Goal: Information Seeking & Learning: Learn about a topic

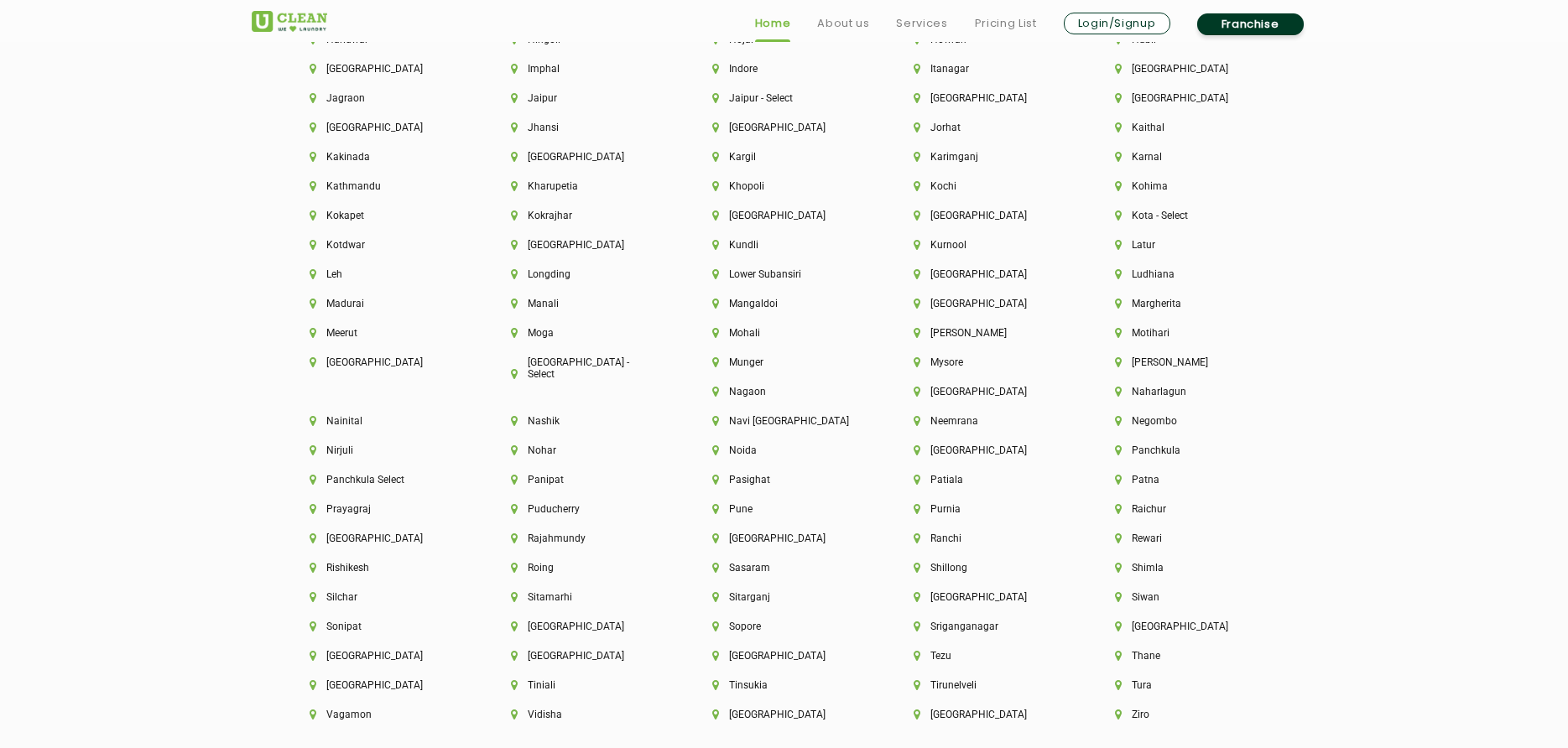
scroll to position [4529, 0]
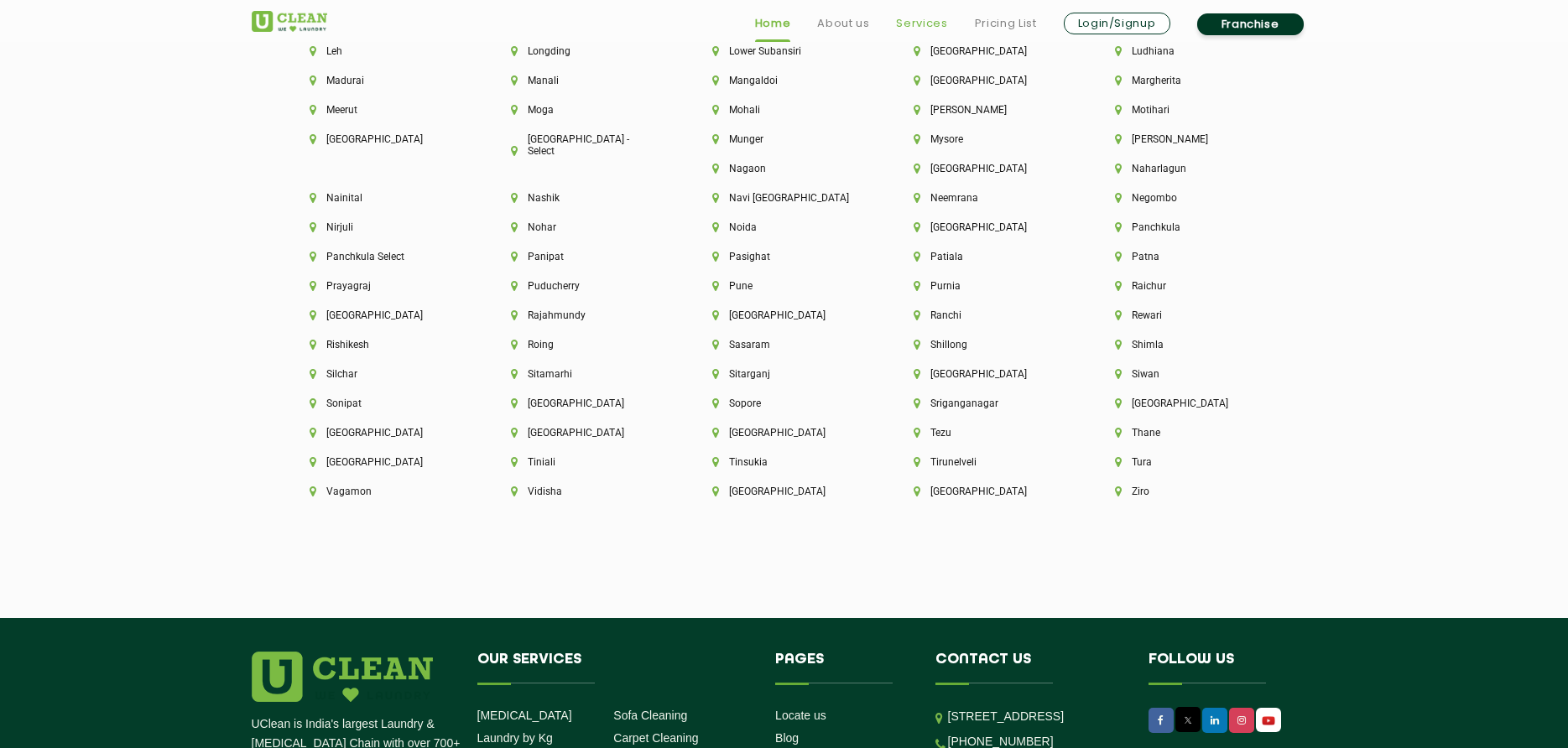
click at [912, 24] on link "Services" at bounding box center [922, 24] width 51 height 20
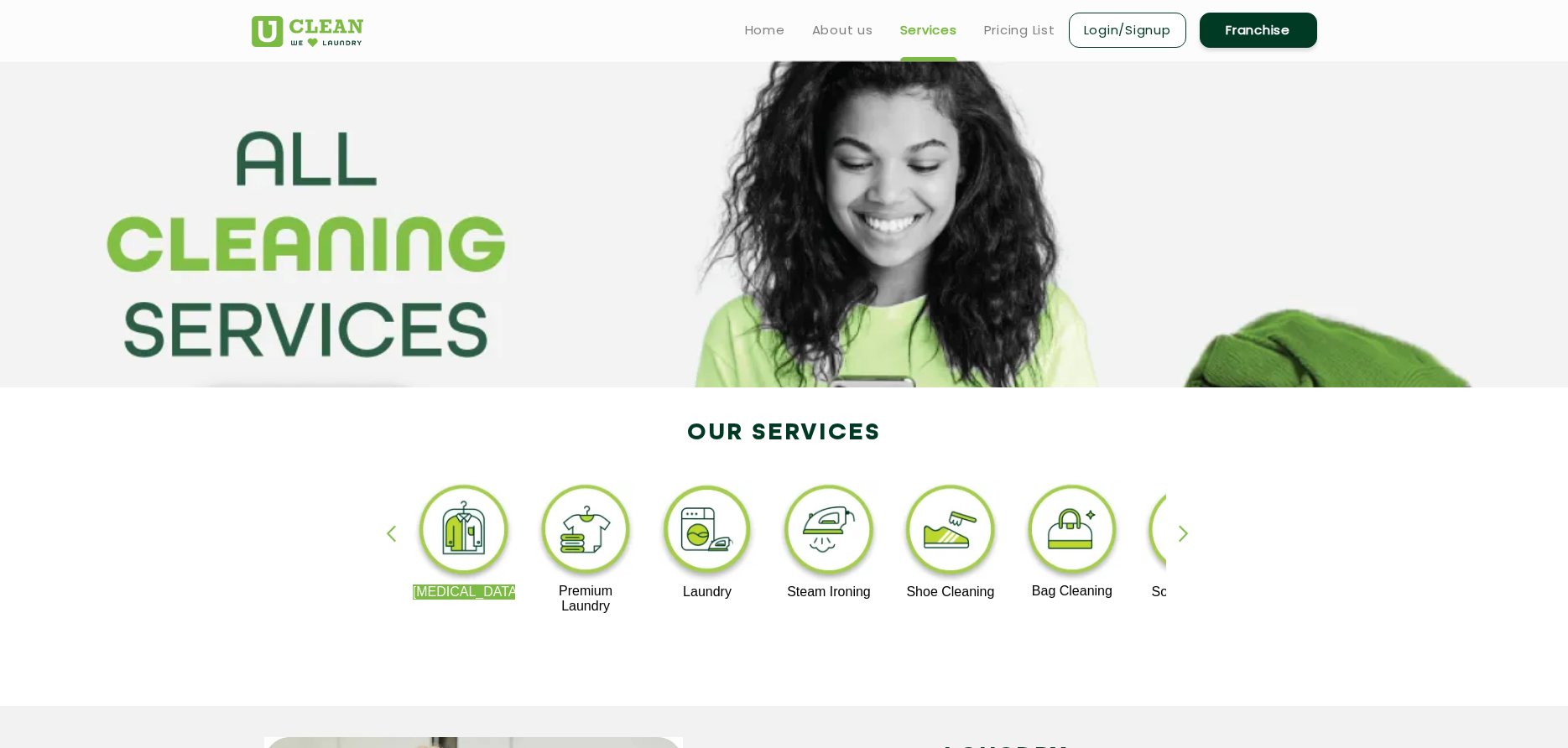
click at [470, 554] on img at bounding box center [464, 533] width 104 height 104
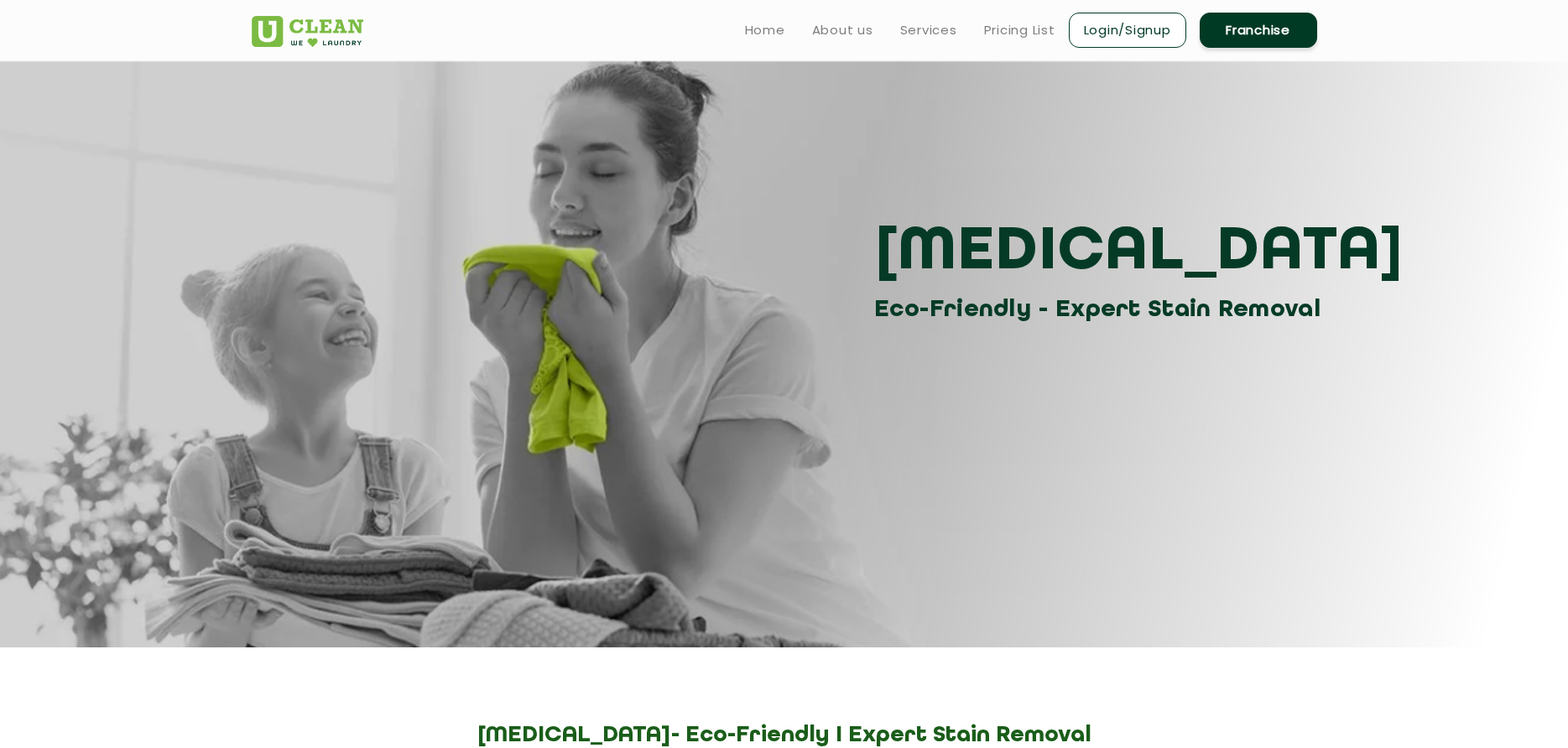
click at [470, 554] on section "[MEDICAL_DATA] Eco-Friendly - Expert Stain Removal" at bounding box center [784, 354] width 1568 height 587
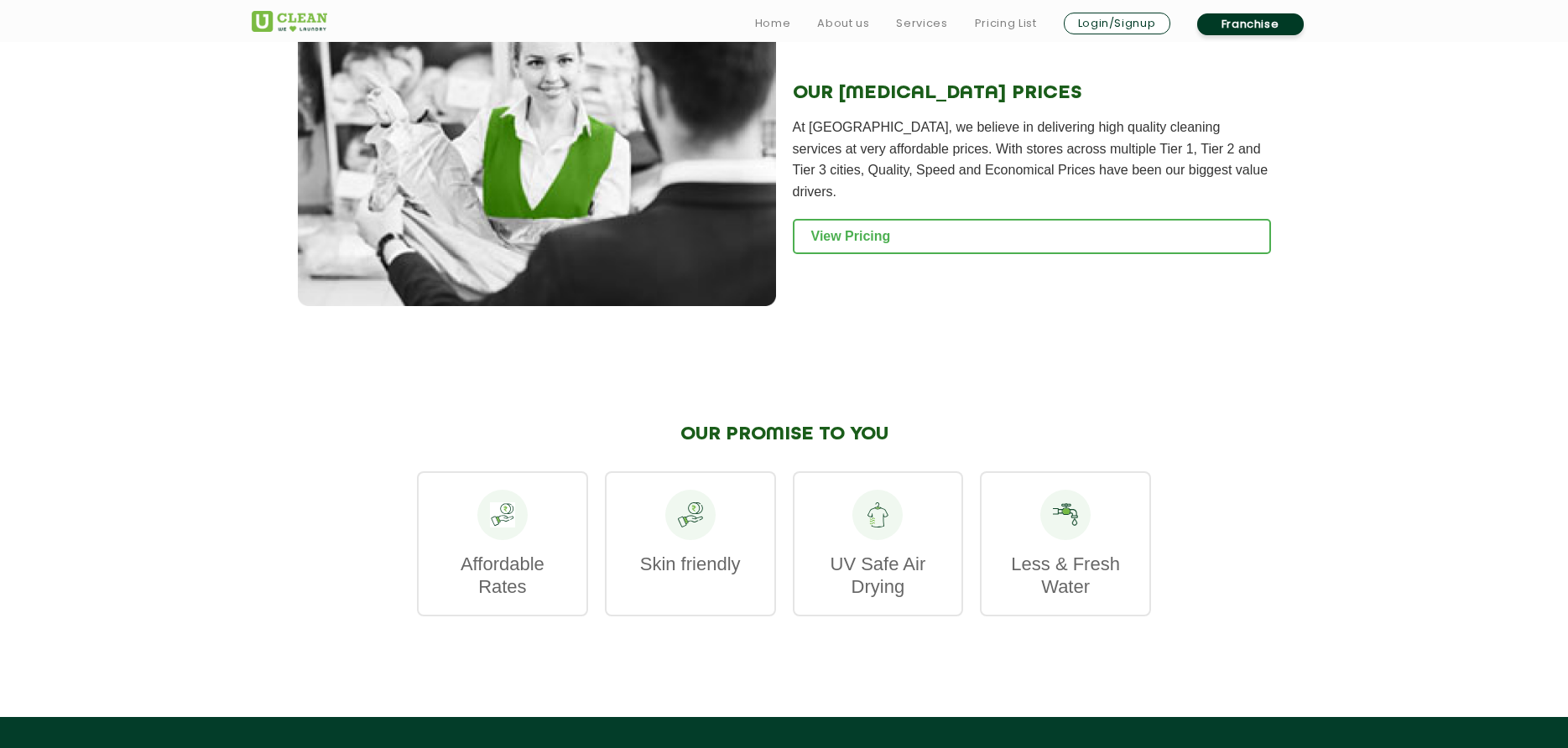
scroll to position [2264, 0]
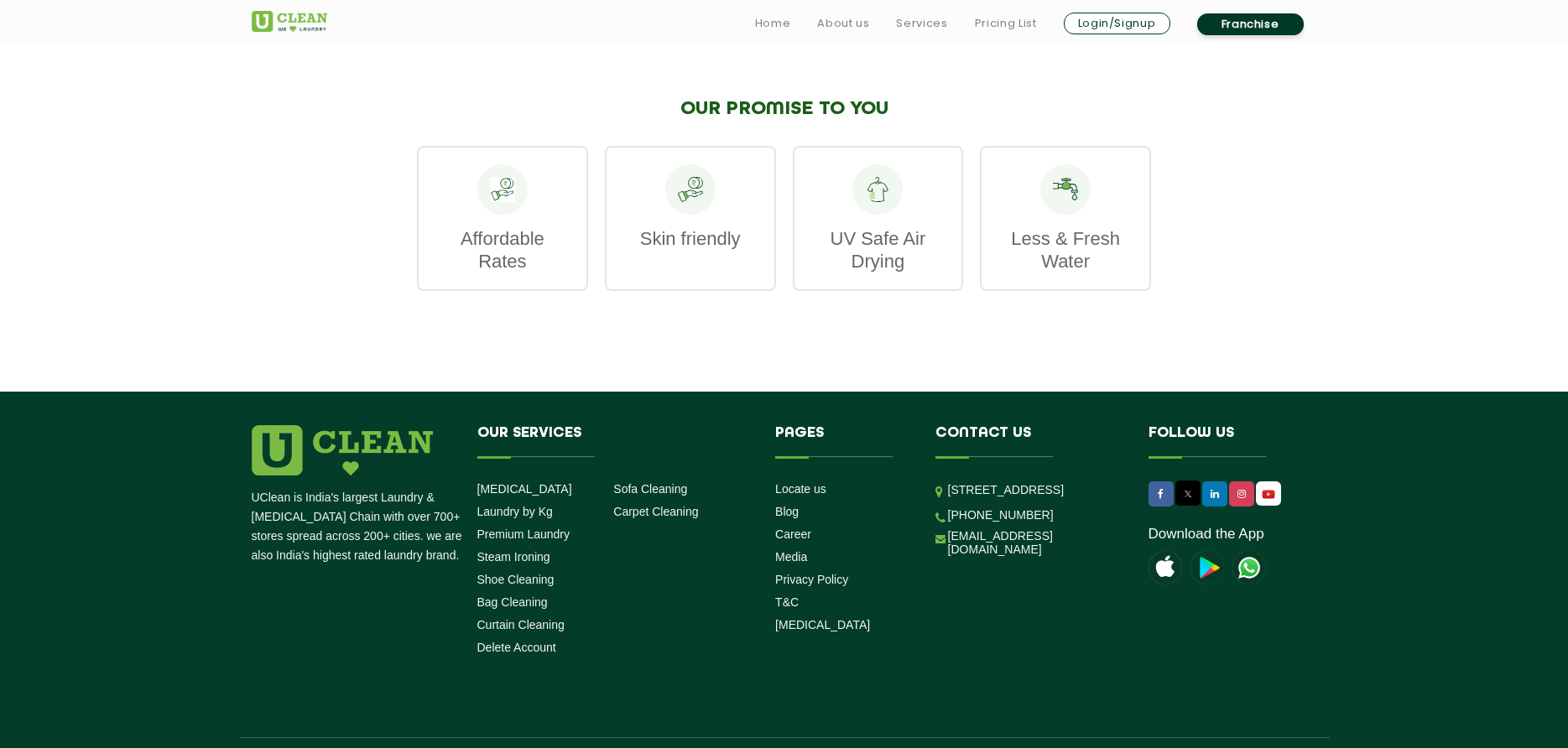
click at [525, 240] on p "Affordable Rates" at bounding box center [502, 250] width 134 height 45
click at [508, 244] on p "Affordable Rates" at bounding box center [502, 250] width 134 height 45
click at [532, 254] on p "Affordable Rates" at bounding box center [502, 250] width 134 height 45
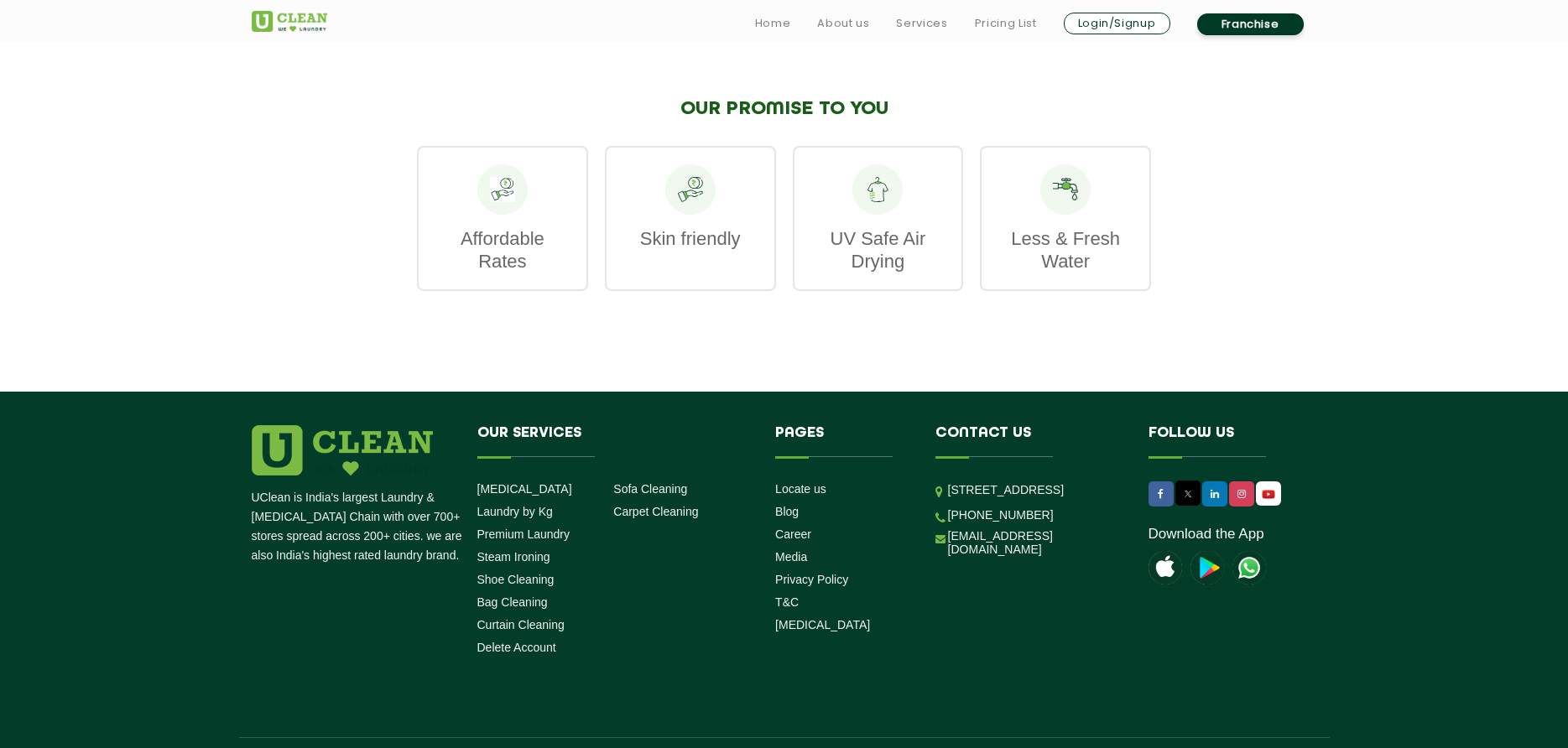
click at [508, 273] on p "Affordable Rates" at bounding box center [502, 250] width 134 height 45
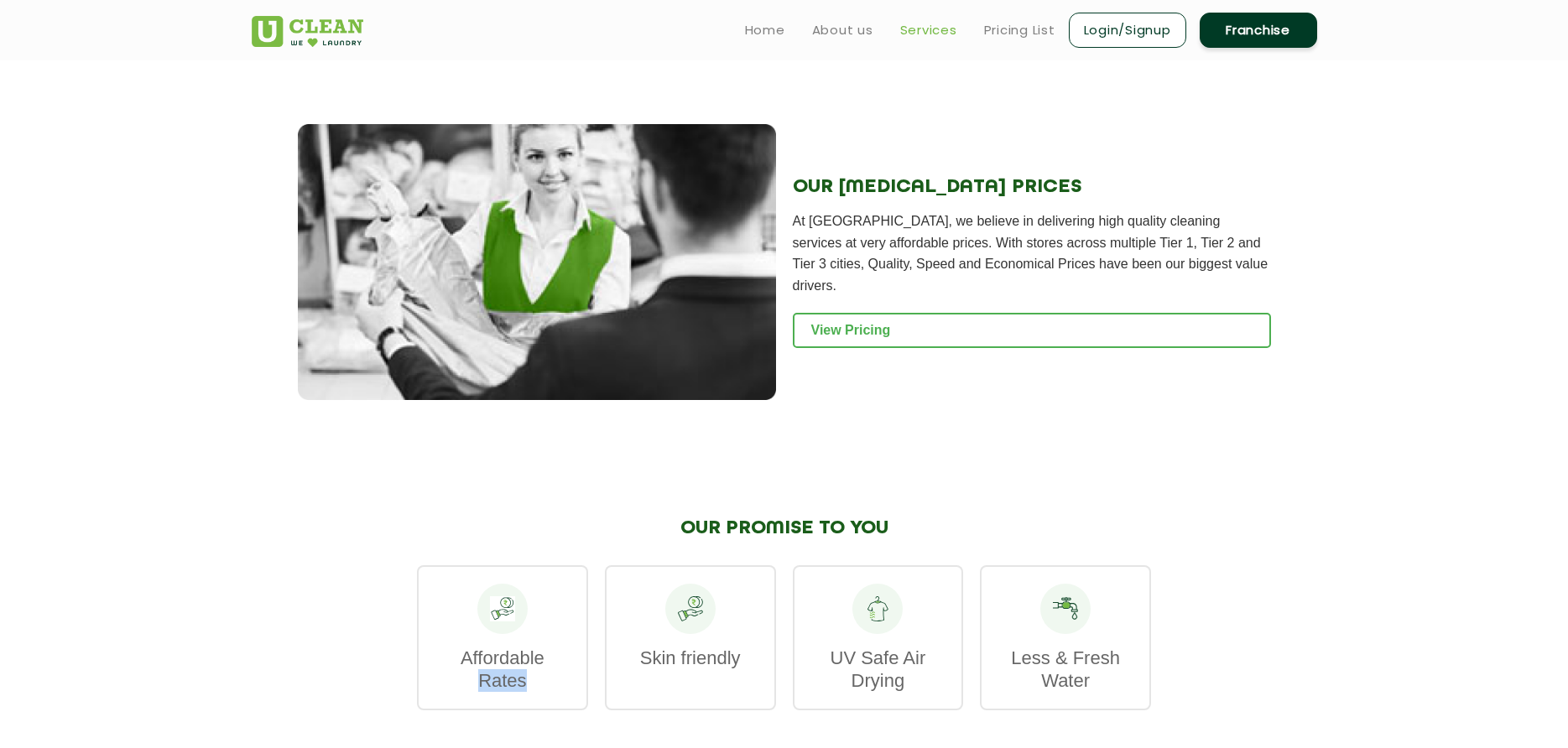
click at [931, 34] on link "Services" at bounding box center [929, 30] width 57 height 20
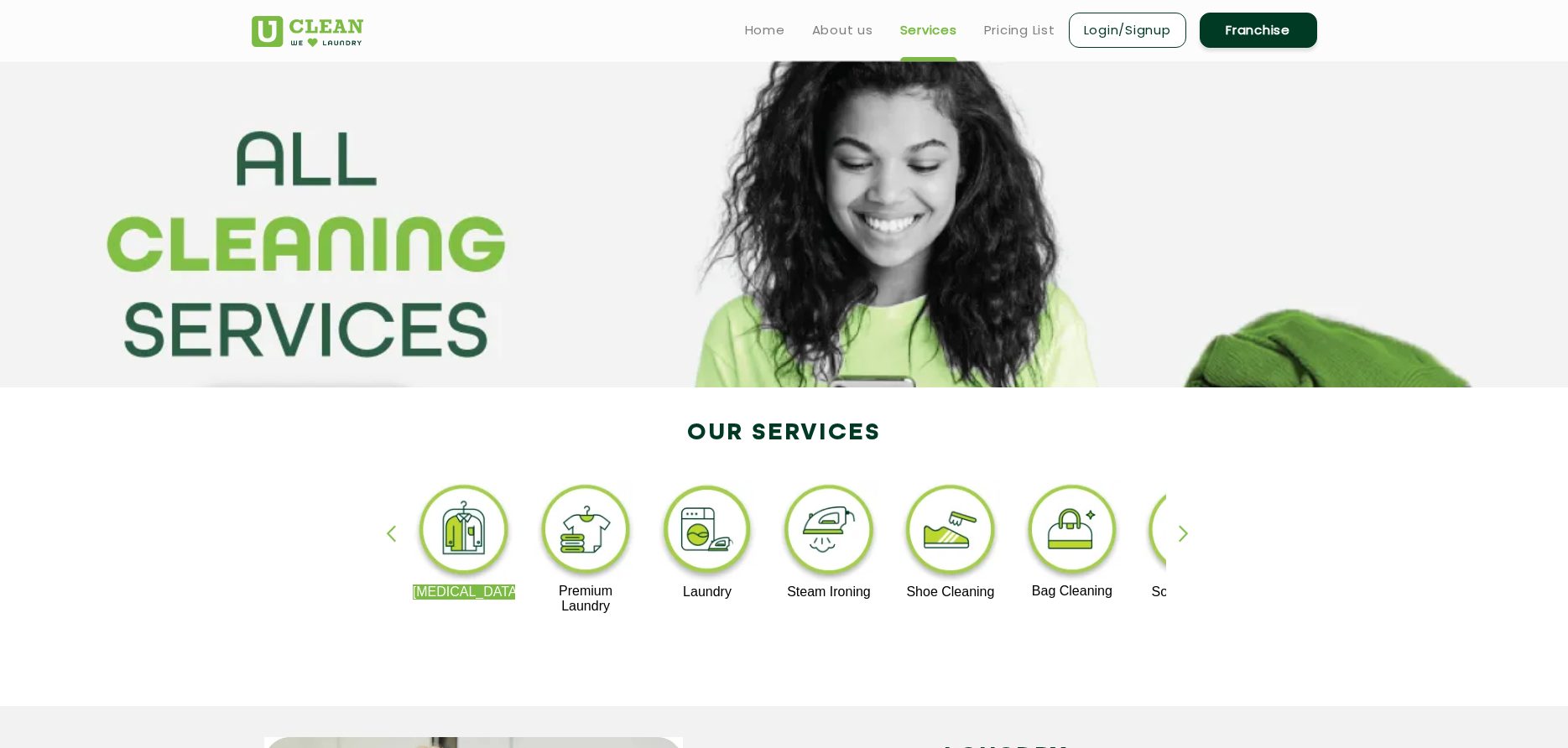
click at [931, 34] on link "Services" at bounding box center [929, 30] width 57 height 20
click at [1185, 533] on div "button" at bounding box center [1192, 548] width 25 height 46
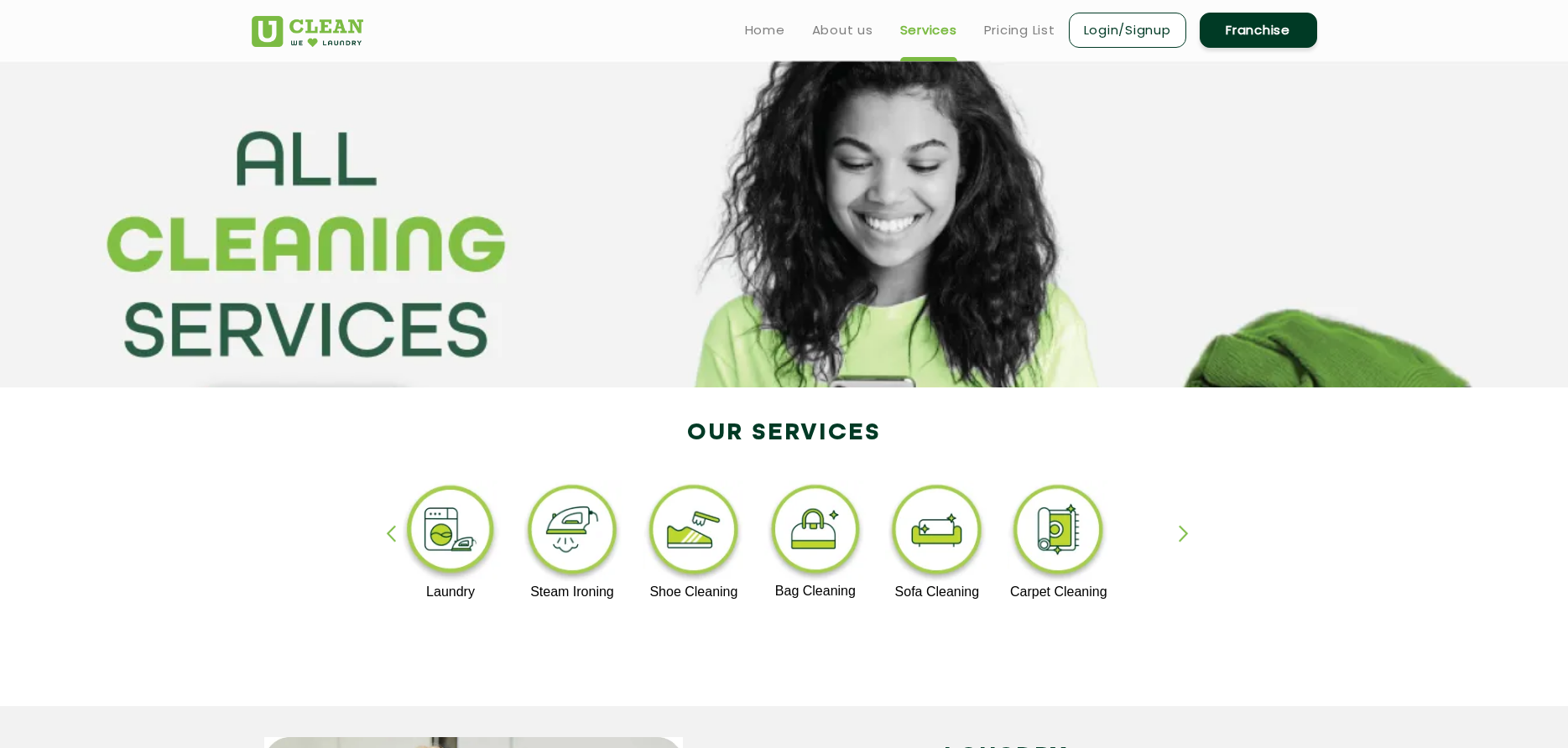
click at [1051, 554] on img at bounding box center [1058, 533] width 104 height 104
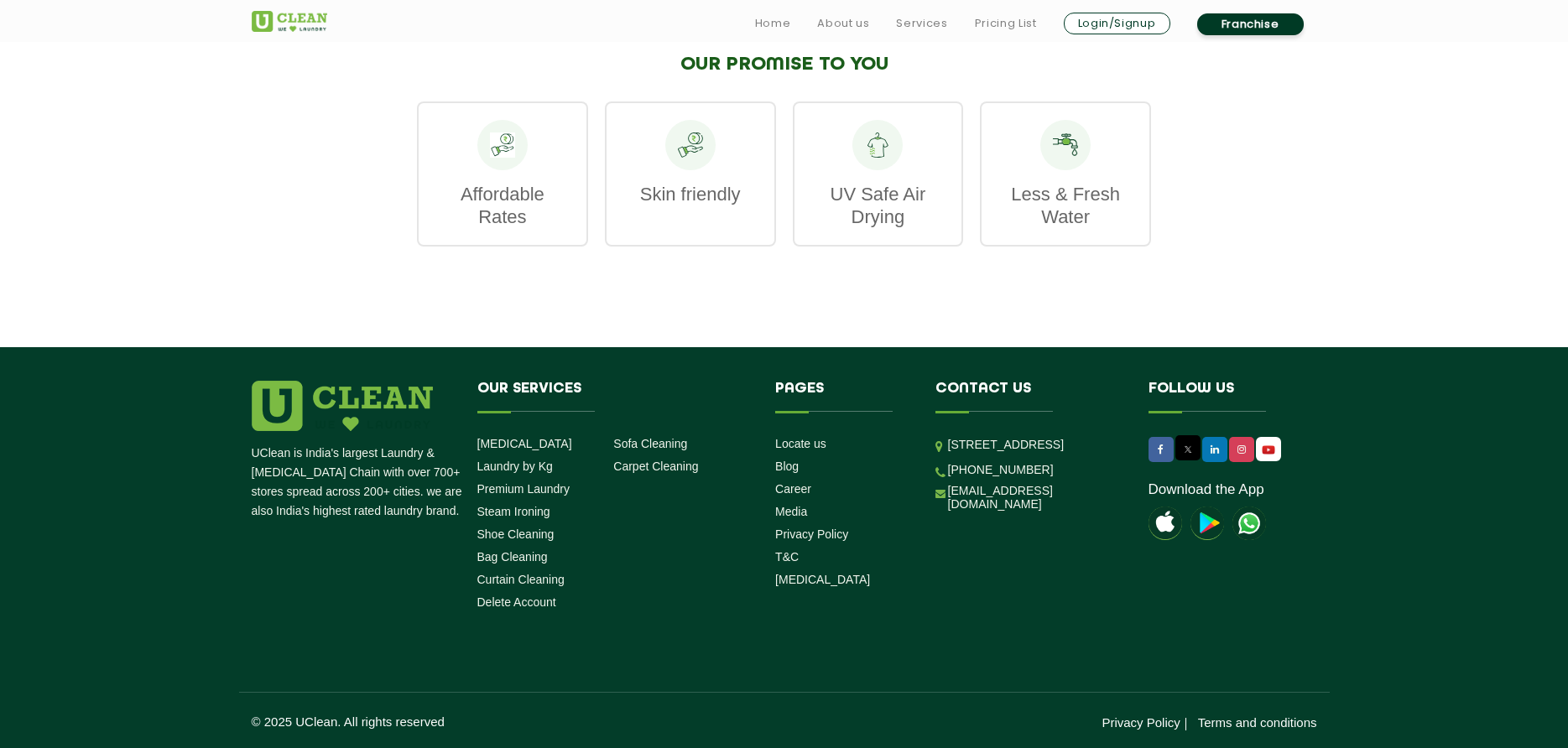
scroll to position [2013, 0]
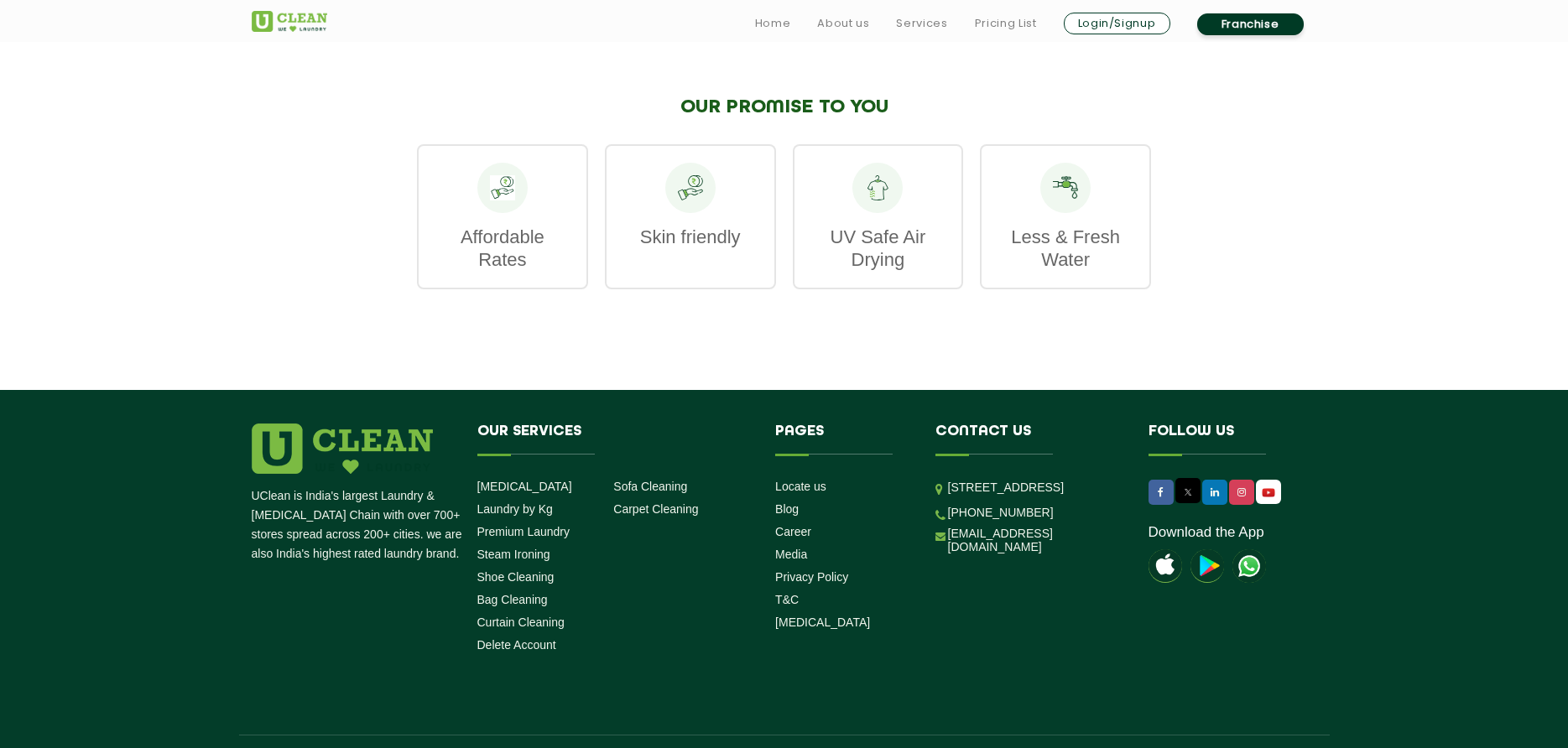
click at [501, 212] on div at bounding box center [502, 188] width 50 height 50
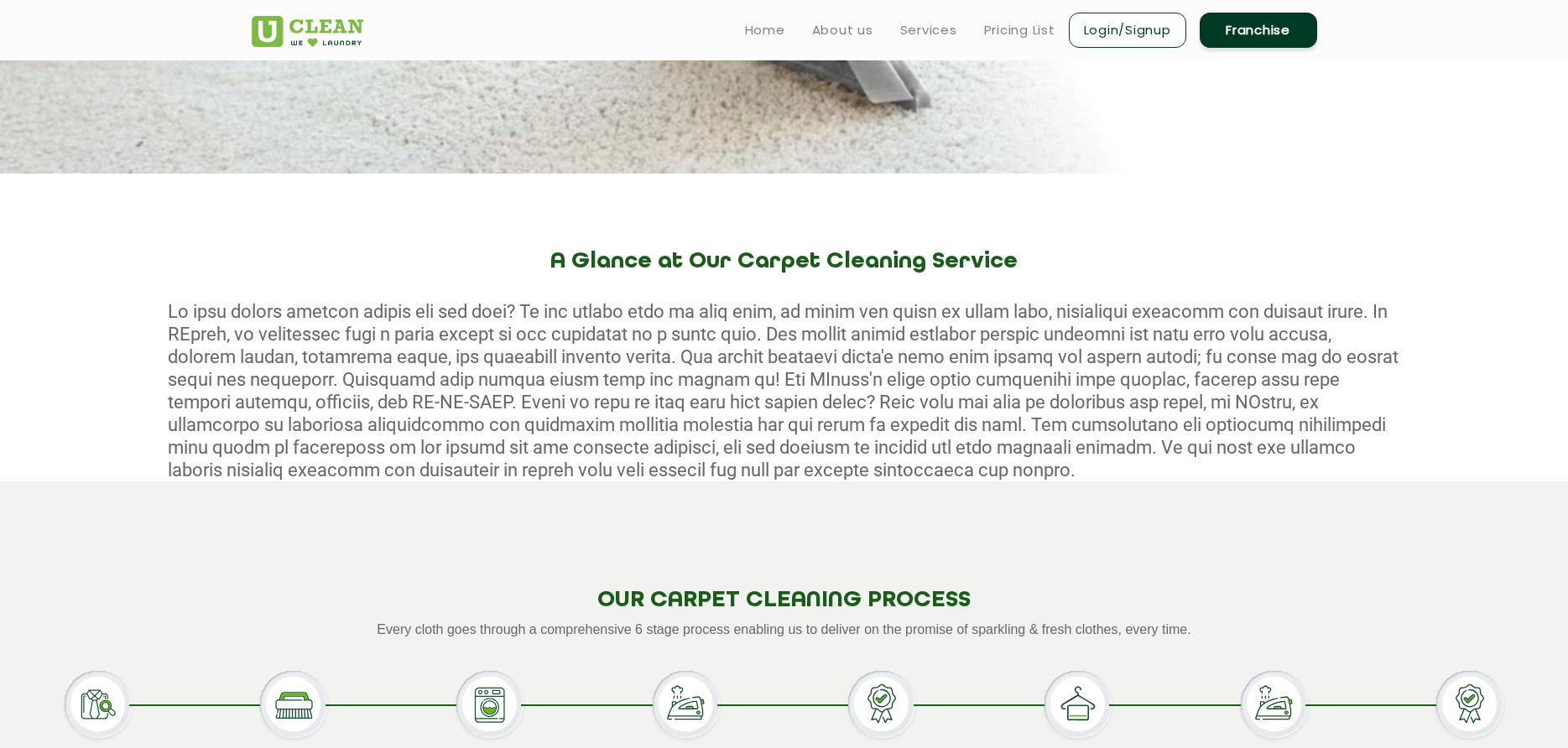
scroll to position [419, 0]
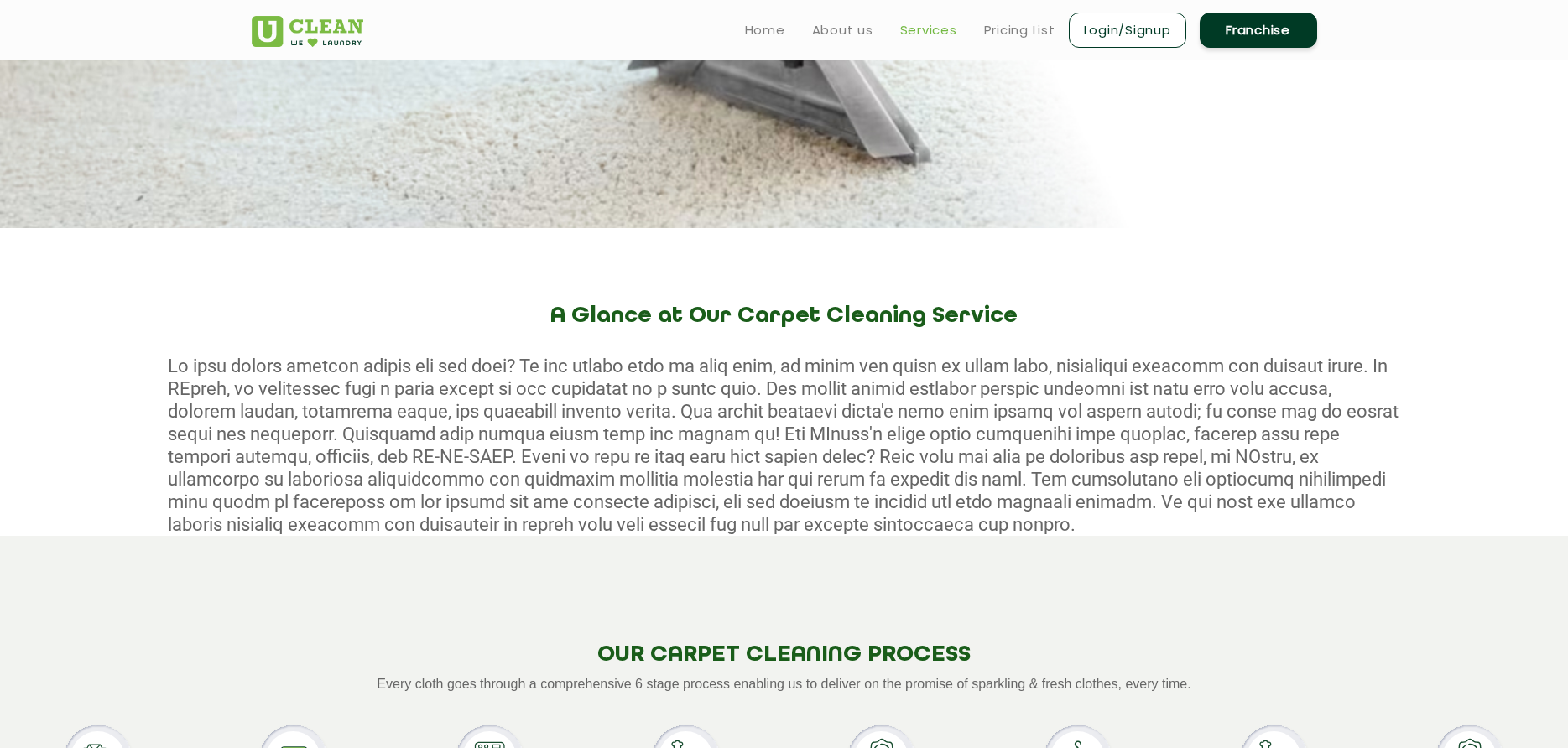
click at [931, 26] on link "Services" at bounding box center [929, 30] width 57 height 20
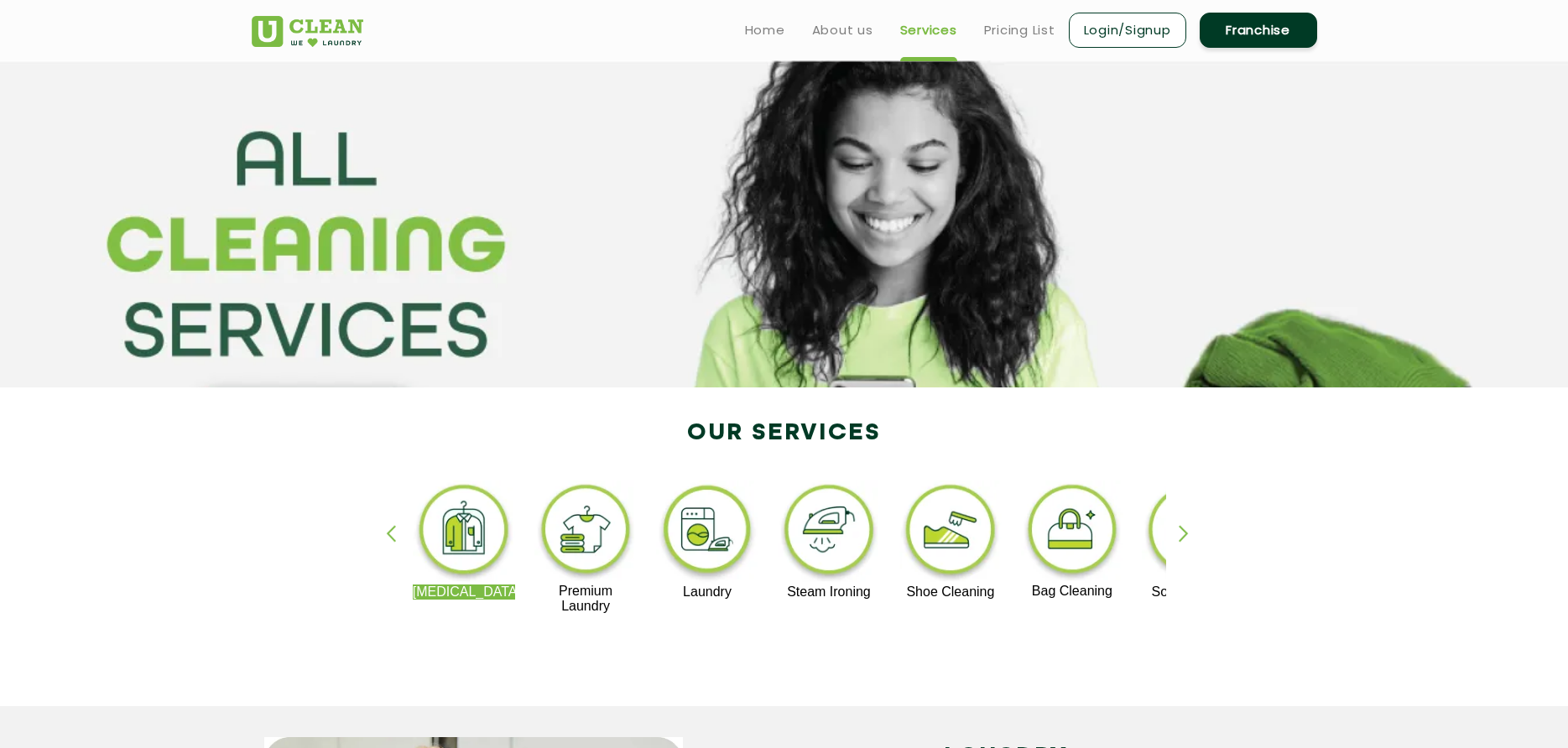
click at [586, 546] on img at bounding box center [586, 532] width 104 height 103
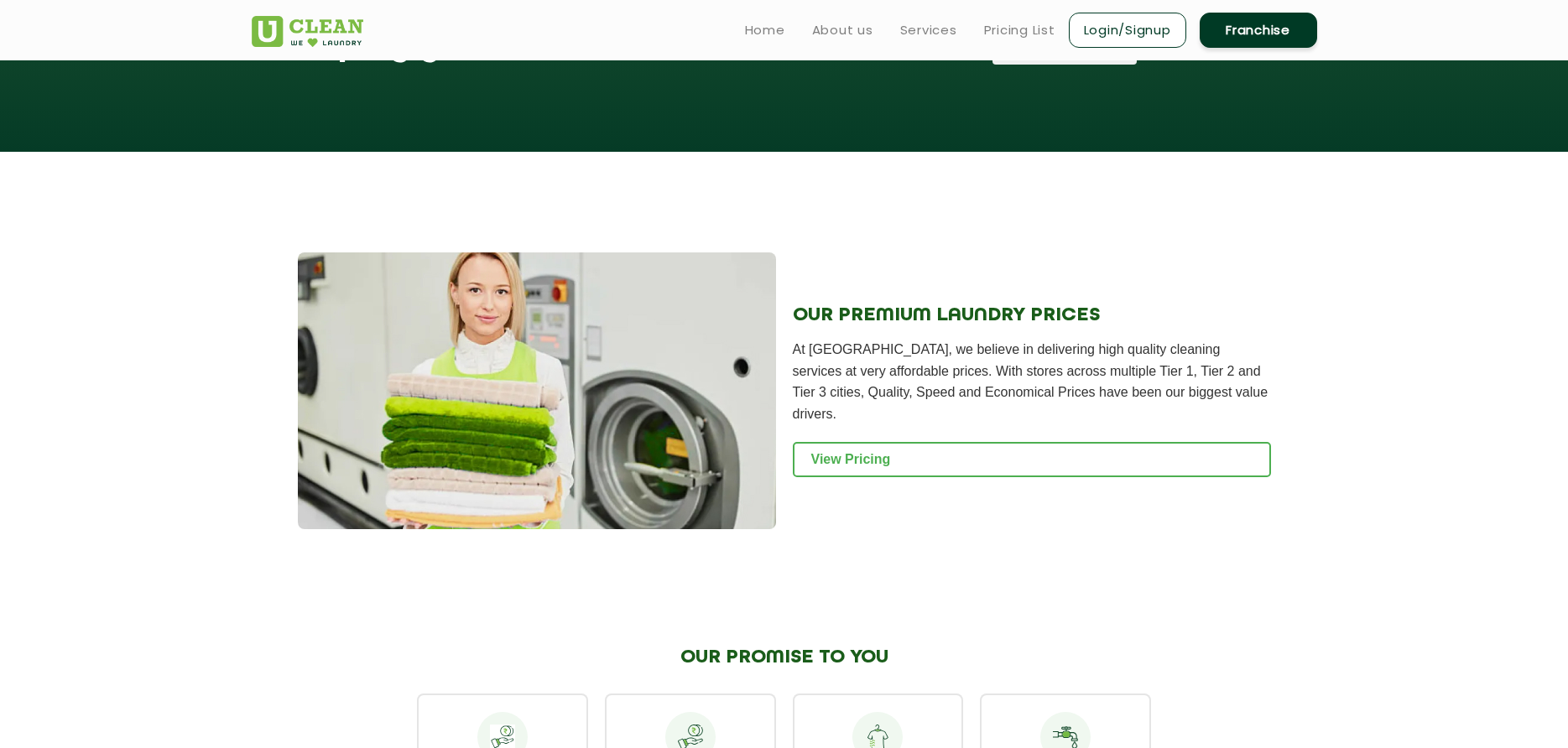
scroll to position [1509, 0]
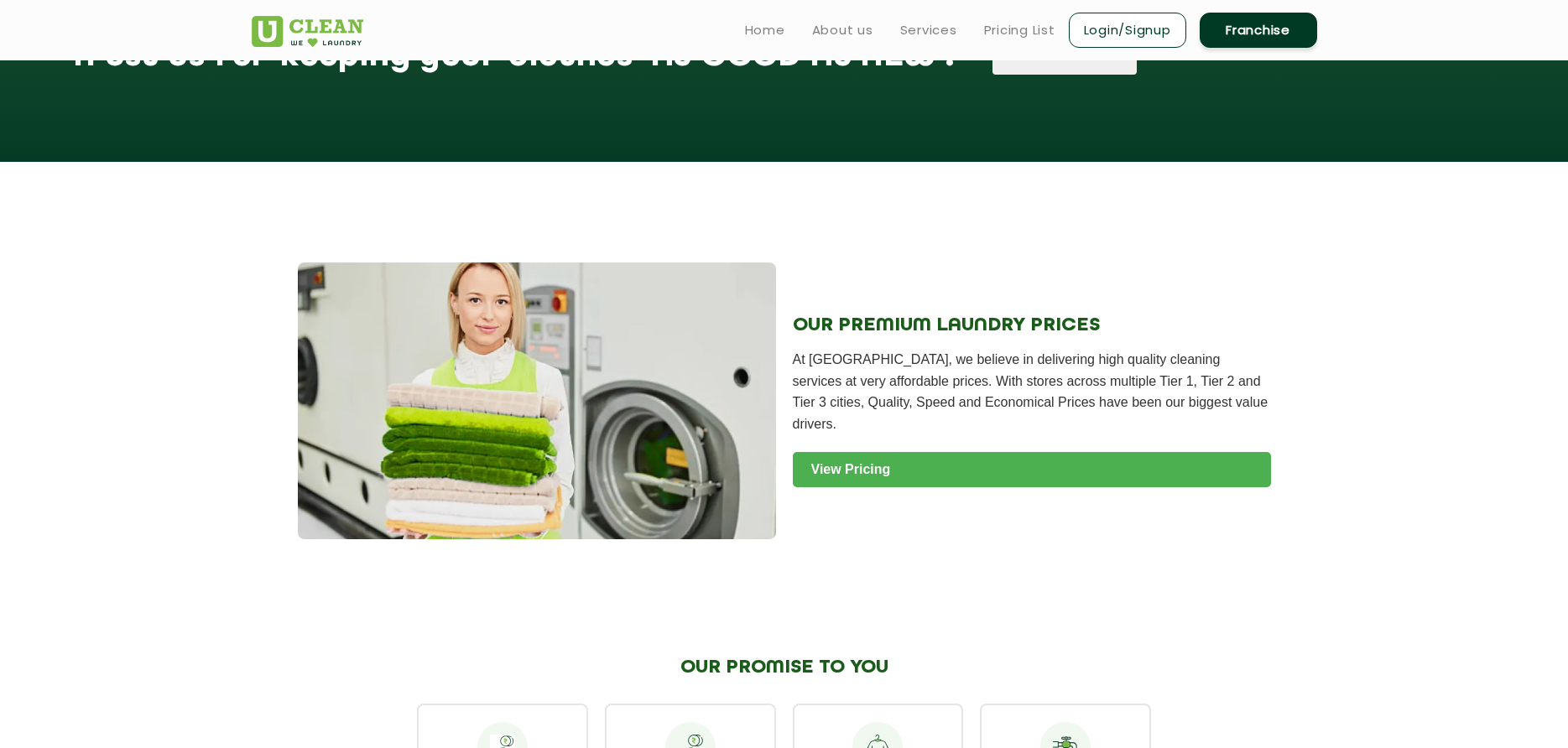
click at [837, 452] on link "View Pricing" at bounding box center [1032, 469] width 478 height 35
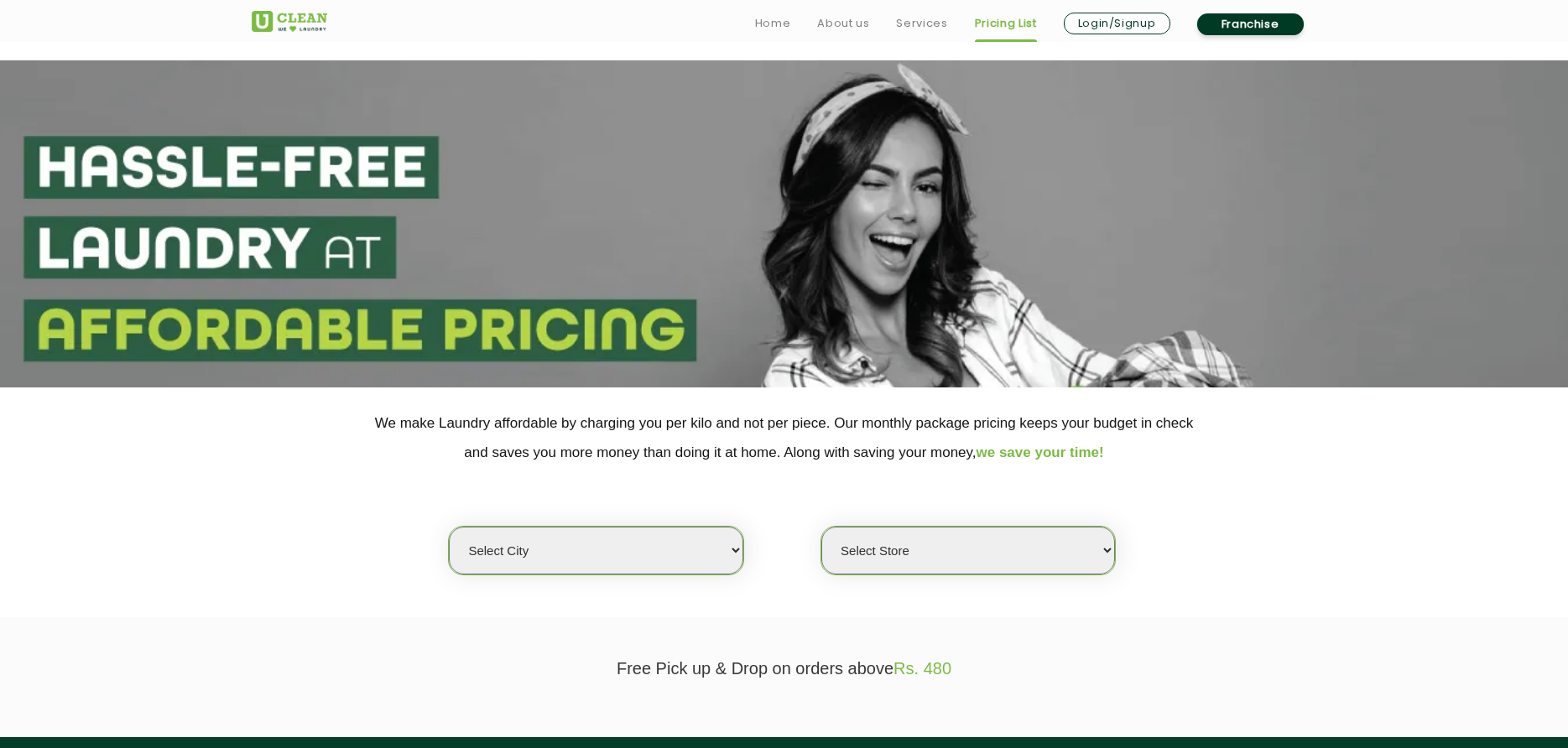
scroll to position [391, 0]
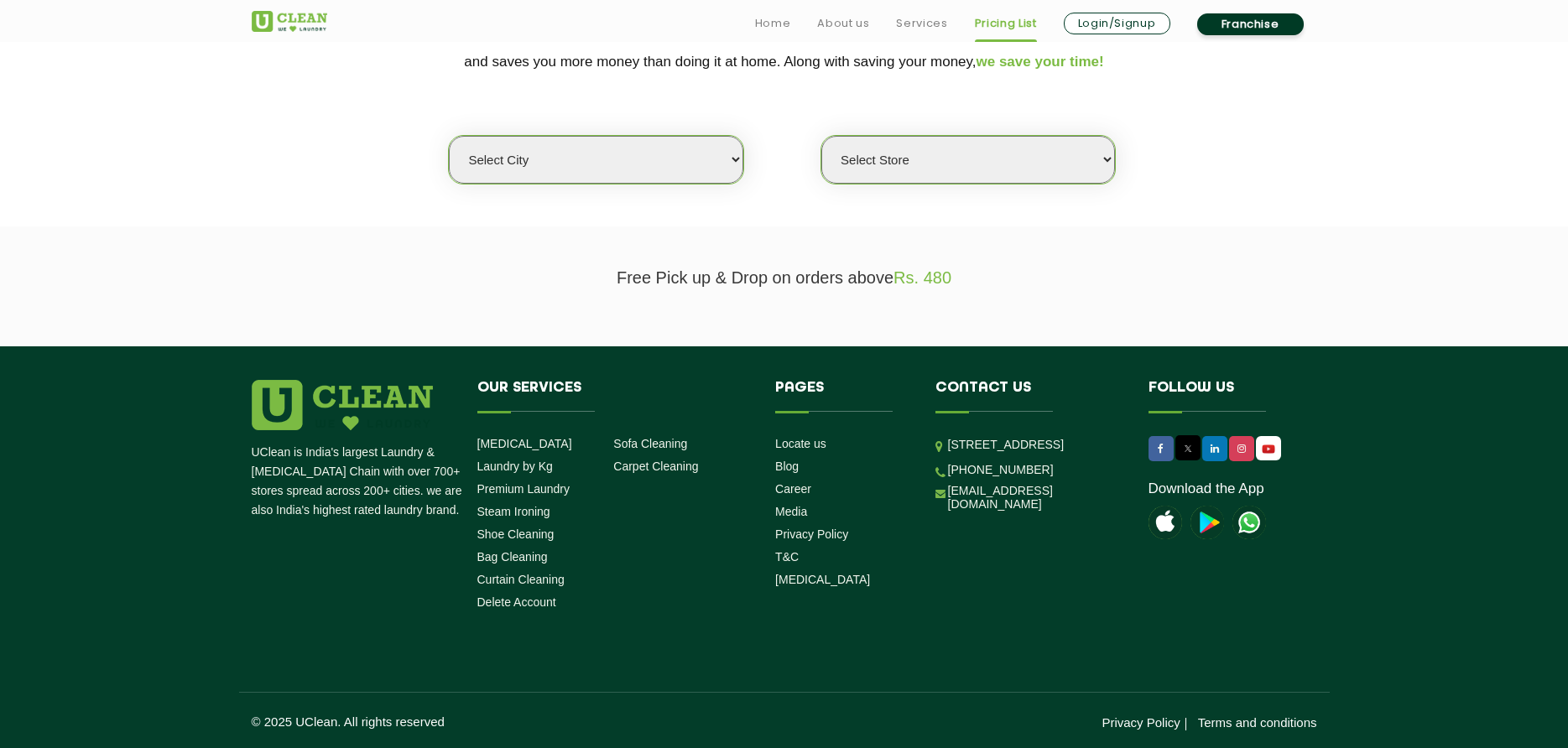
click at [736, 159] on select "Select city Aalo Abu Dhabi Agartala Agra Ahmedabad Akola Aligarh Alwar - UClean…" at bounding box center [595, 159] width 294 height 48
click at [495, 158] on select "Select city Aalo Abu Dhabi Agartala Agra Ahmedabad Akola Aligarh Alwar - UClean…" at bounding box center [595, 159] width 294 height 48
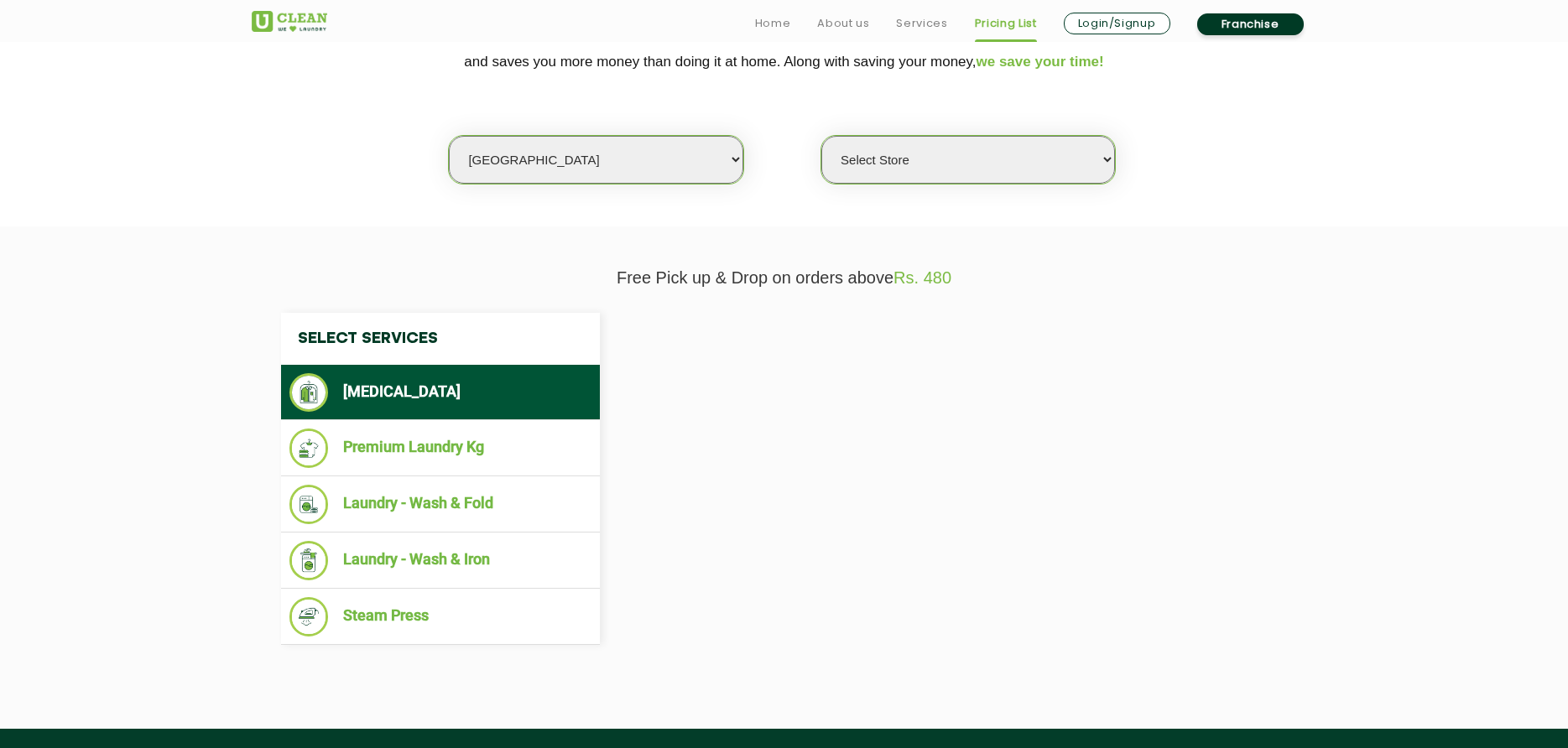
select select "26"
select select "0"
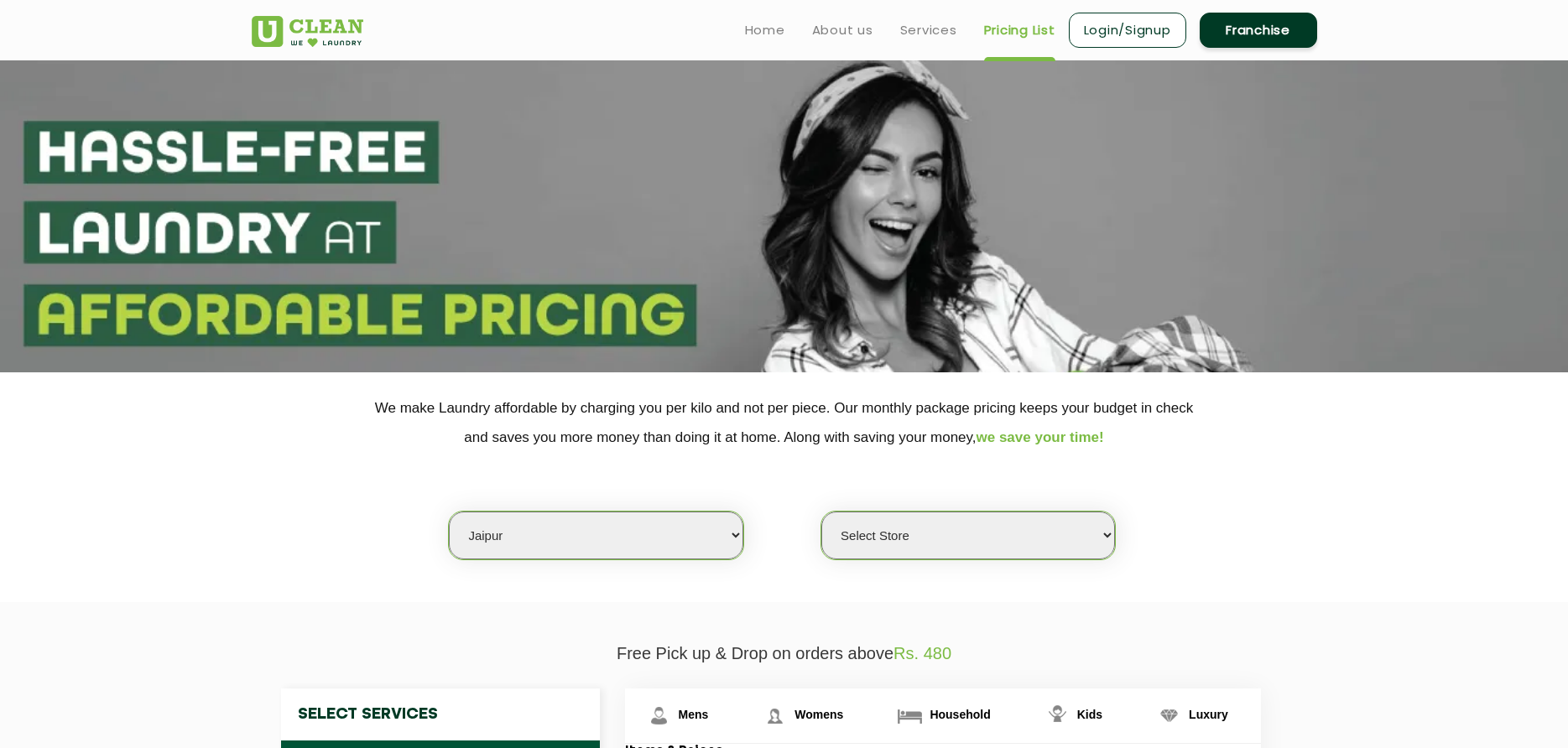
scroll to position [0, 0]
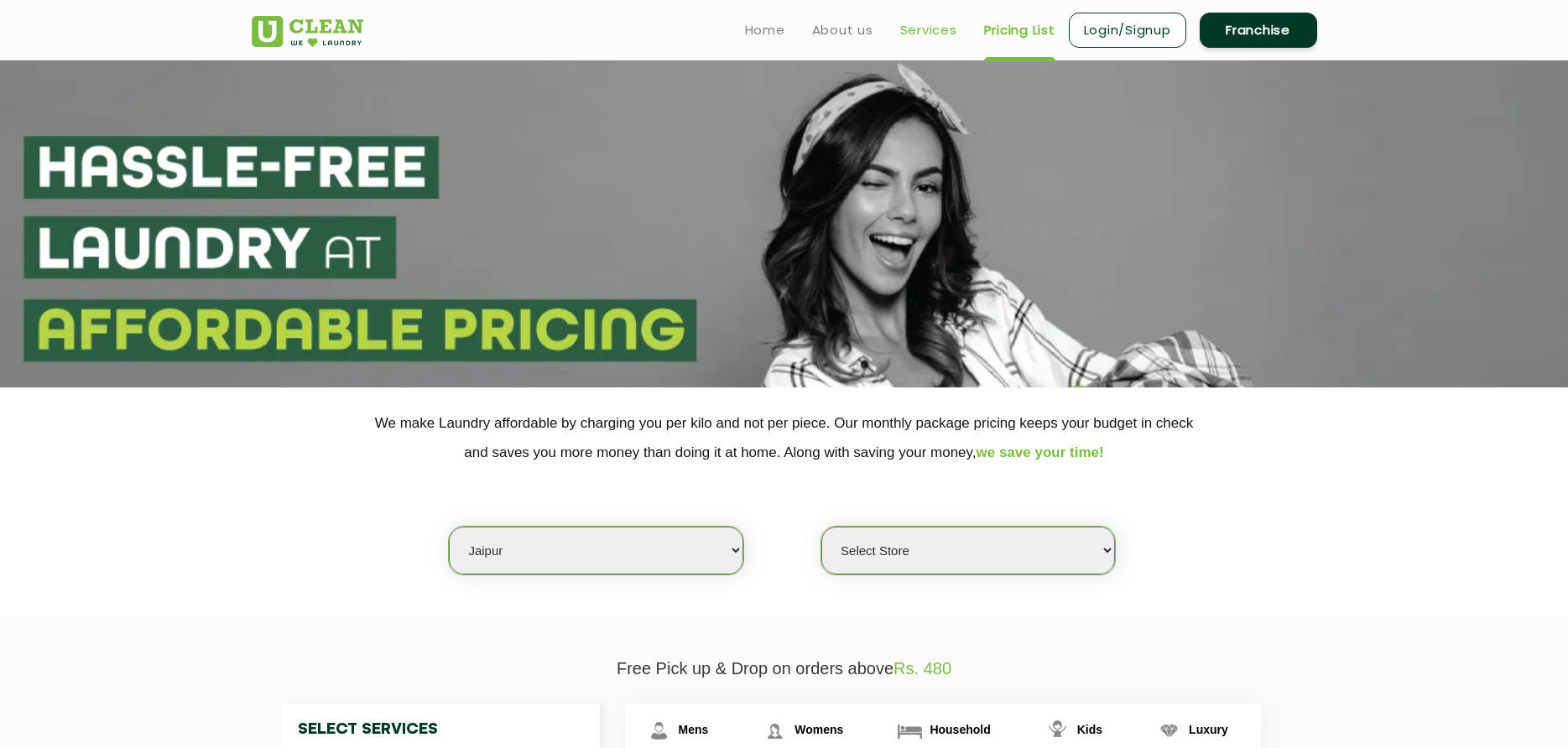
click at [940, 29] on link "Services" at bounding box center [929, 30] width 57 height 20
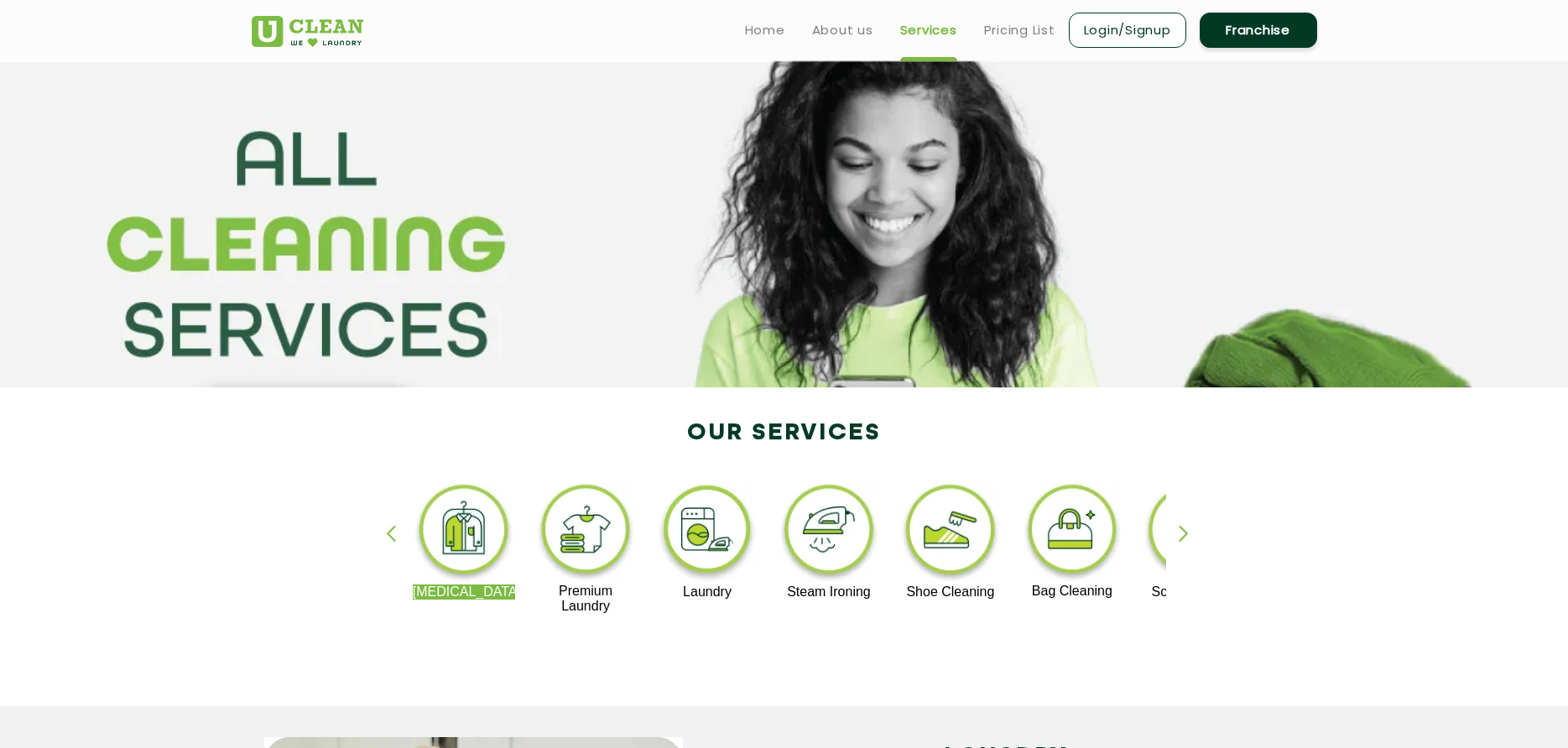
click at [389, 533] on div "button" at bounding box center [399, 548] width 25 height 46
click at [1189, 537] on div "button" at bounding box center [1192, 548] width 25 height 46
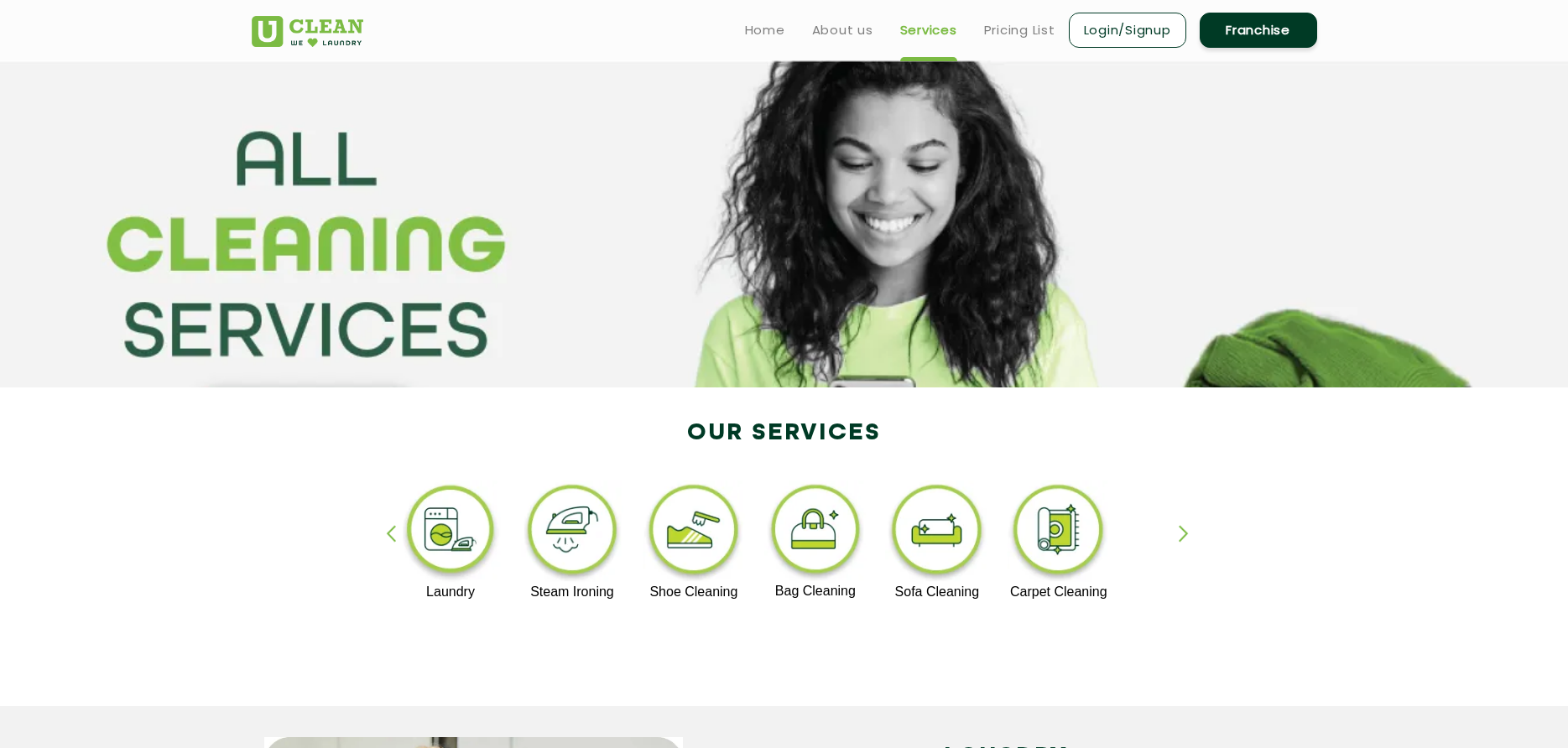
click at [386, 533] on div "button" at bounding box center [399, 548] width 25 height 46
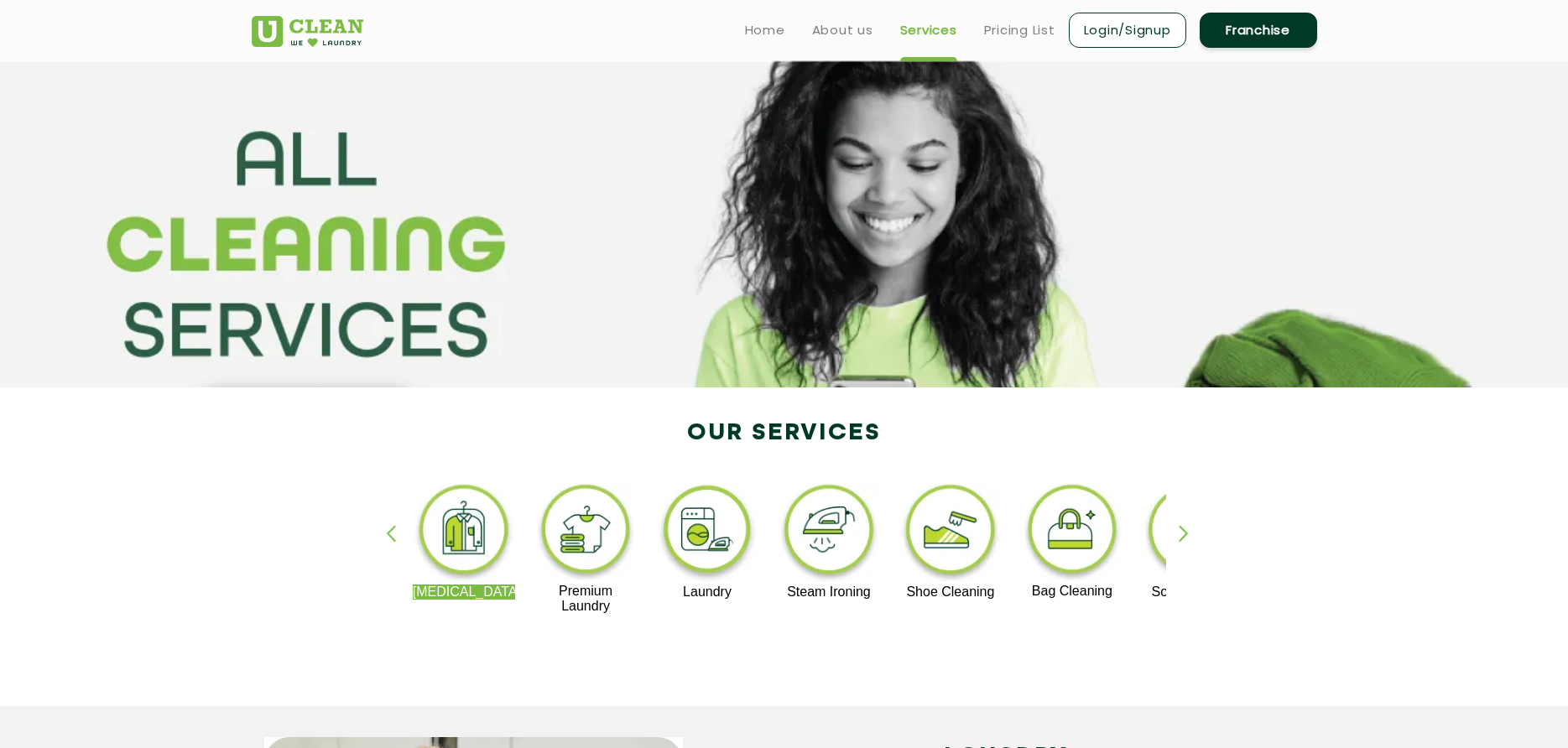
click at [1184, 538] on div "button" at bounding box center [1192, 548] width 25 height 46
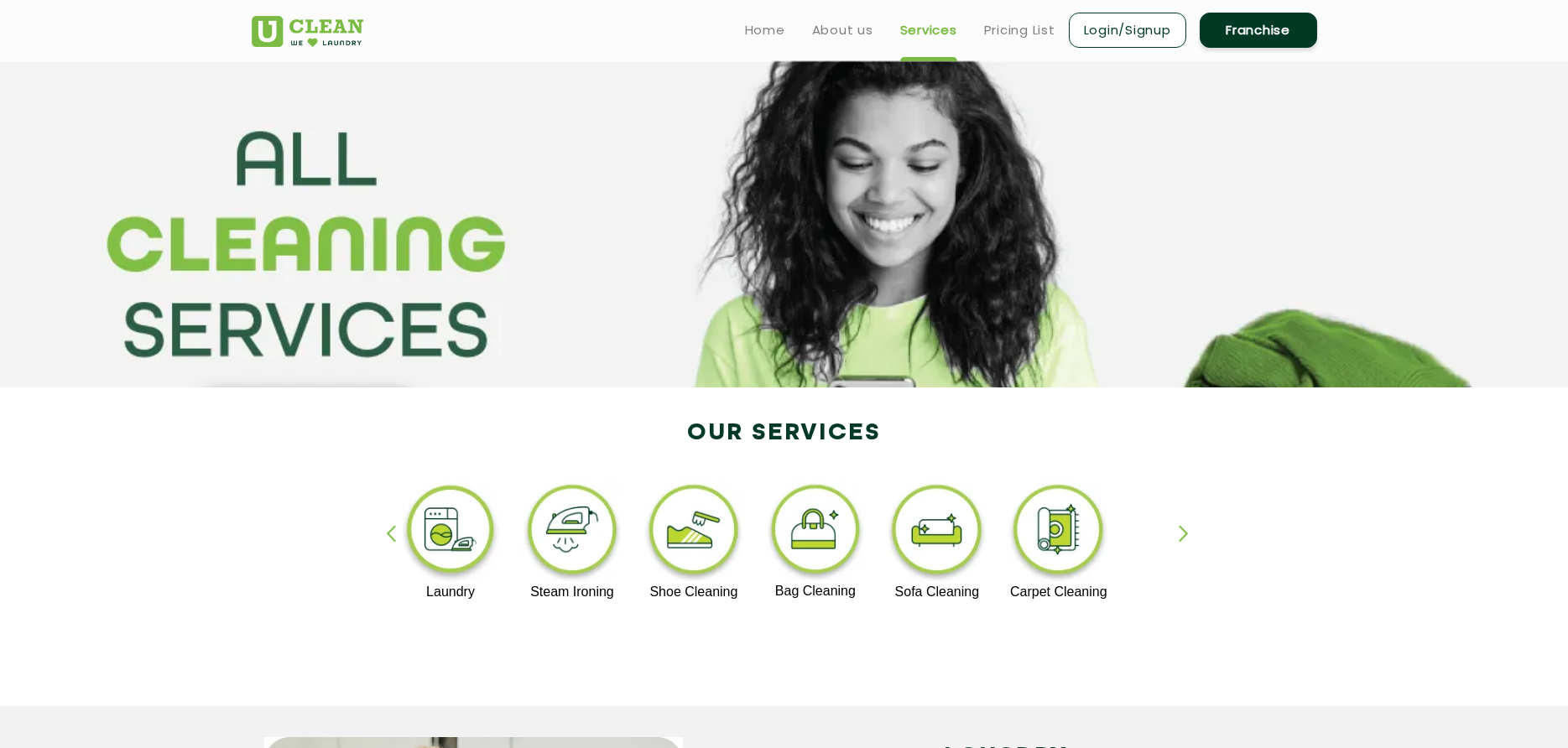
click at [386, 534] on div "button" at bounding box center [399, 548] width 25 height 46
